Goal: Navigation & Orientation: Find specific page/section

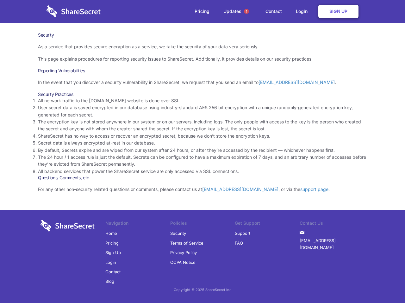
click at [202, 152] on li "By default, Secrets expire and are wiped from our system after 24 hours, or aft…" at bounding box center [202, 150] width 329 height 7
click at [246, 11] on span "1" at bounding box center [246, 11] width 5 height 5
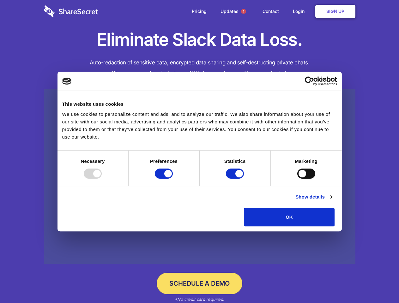
click at [102, 179] on div at bounding box center [93, 174] width 18 height 10
click at [173, 179] on input "Preferences" at bounding box center [164, 174] width 18 height 10
checkbox input "false"
click at [236, 179] on input "Statistics" at bounding box center [235, 174] width 18 height 10
checkbox input "false"
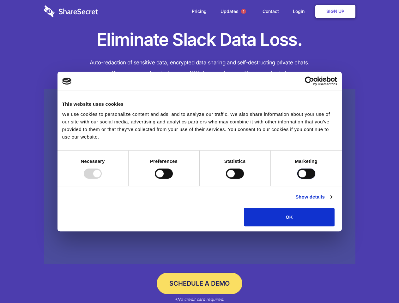
click at [297, 179] on input "Marketing" at bounding box center [306, 174] width 18 height 10
checkbox input "true"
